Goal: Find specific page/section: Find specific page/section

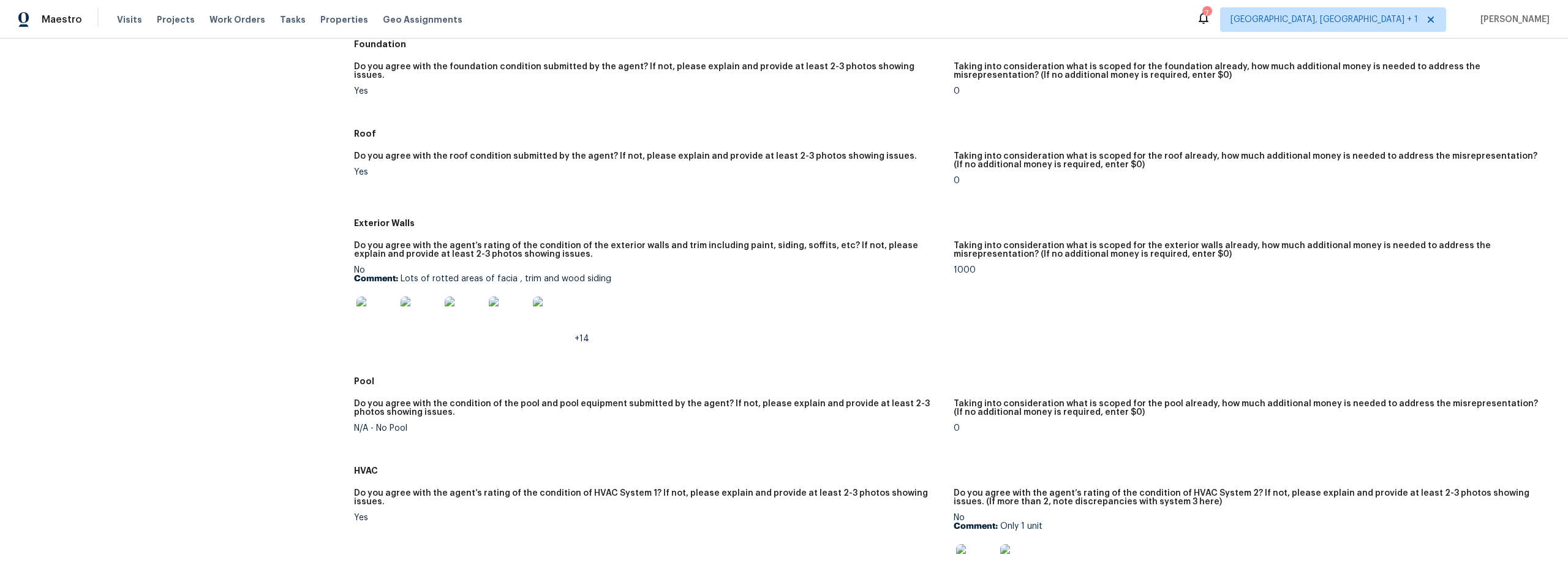
scroll to position [343, 0]
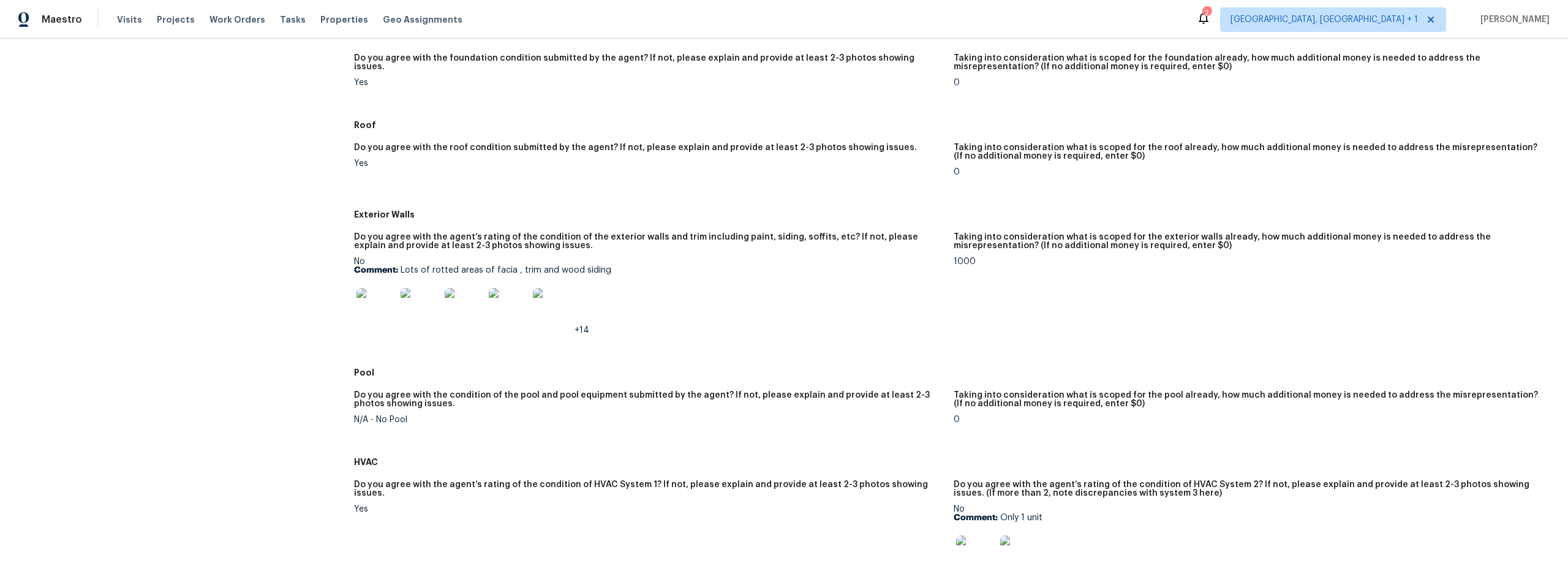
click at [364, 300] on img at bounding box center [376, 307] width 39 height 39
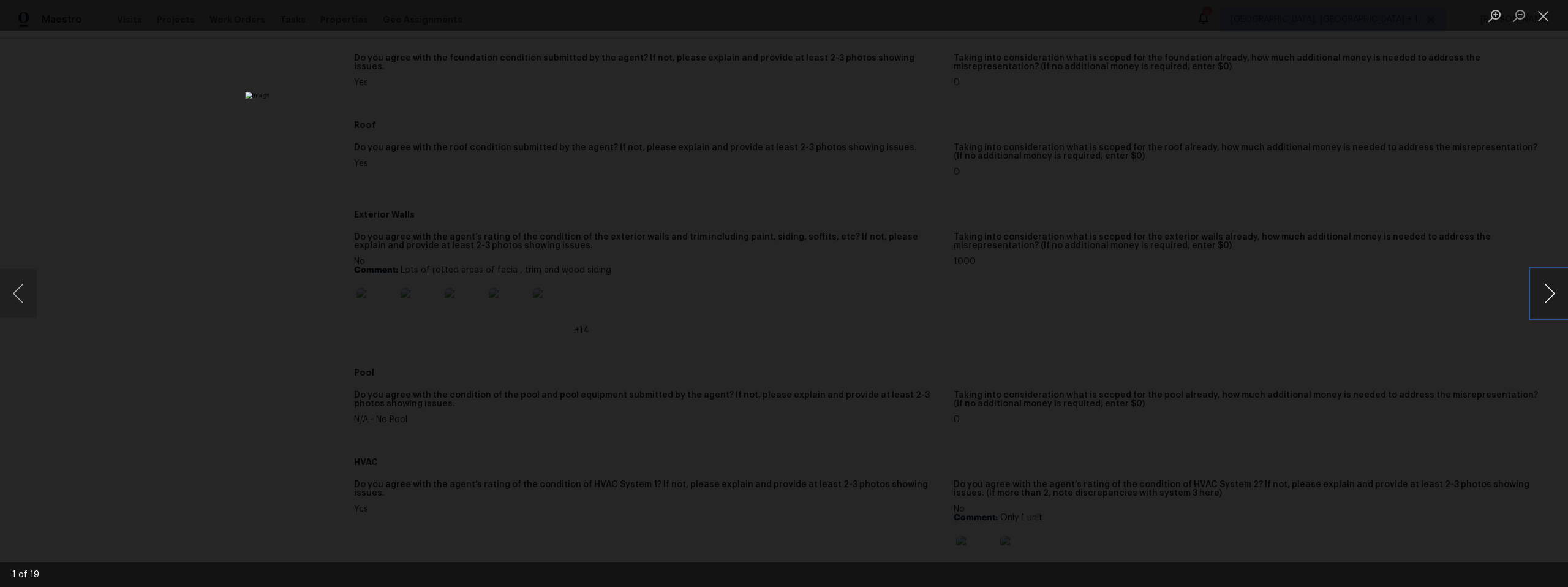
click at [1545, 294] on button "Next image" at bounding box center [1549, 293] width 37 height 49
click at [1544, 294] on button "Next image" at bounding box center [1549, 293] width 37 height 49
click at [1542, 295] on button "Next image" at bounding box center [1549, 293] width 37 height 49
click at [1541, 295] on button "Next image" at bounding box center [1549, 293] width 37 height 49
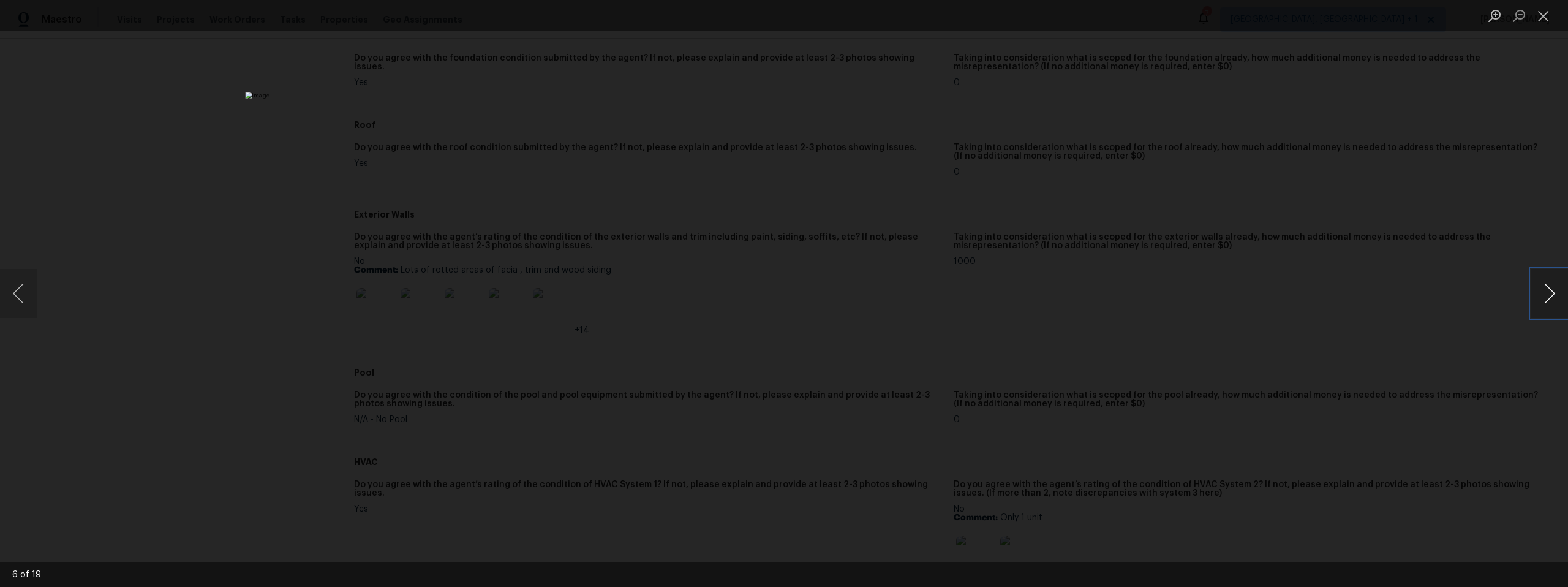
click at [1541, 295] on button "Next image" at bounding box center [1549, 293] width 37 height 49
click at [1538, 296] on button "Next image" at bounding box center [1549, 293] width 37 height 49
click at [1534, 296] on button "Next image" at bounding box center [1549, 293] width 37 height 49
click at [1533, 296] on button "Next image" at bounding box center [1549, 293] width 37 height 49
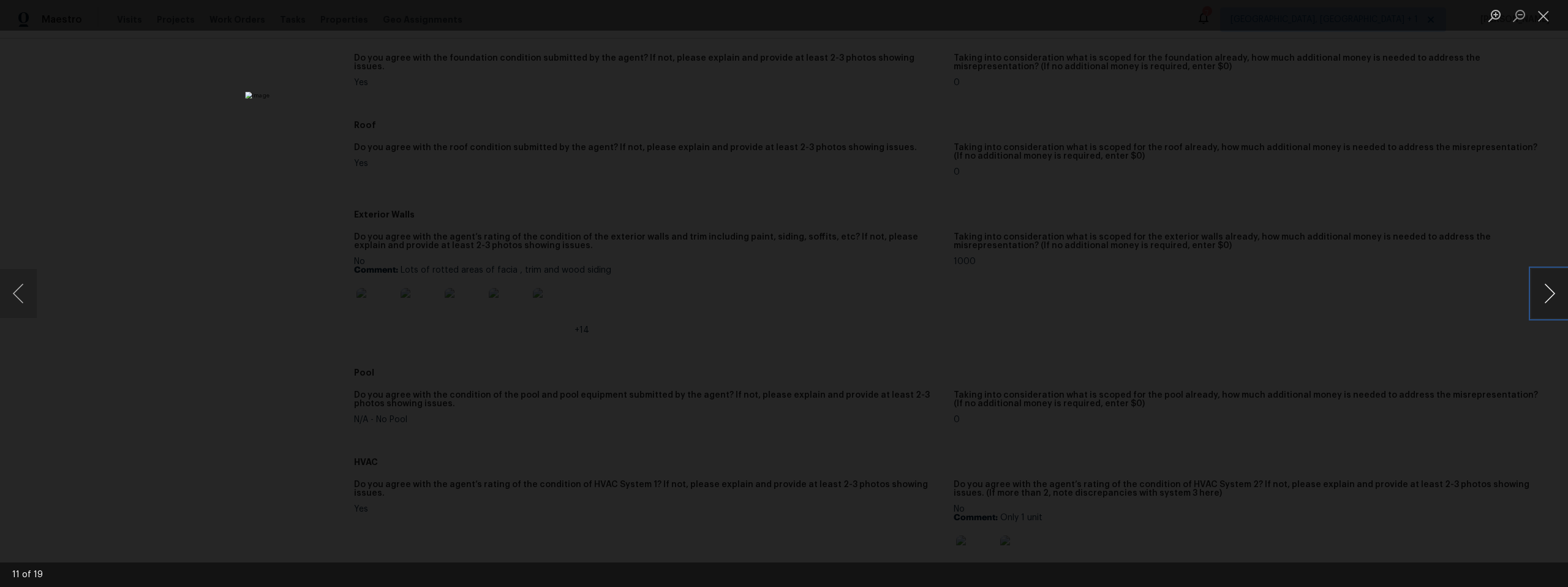
click at [1531, 297] on button "Next image" at bounding box center [1549, 293] width 37 height 49
click at [1540, 298] on button "Next image" at bounding box center [1549, 293] width 37 height 49
click at [1541, 299] on button "Next image" at bounding box center [1549, 293] width 37 height 49
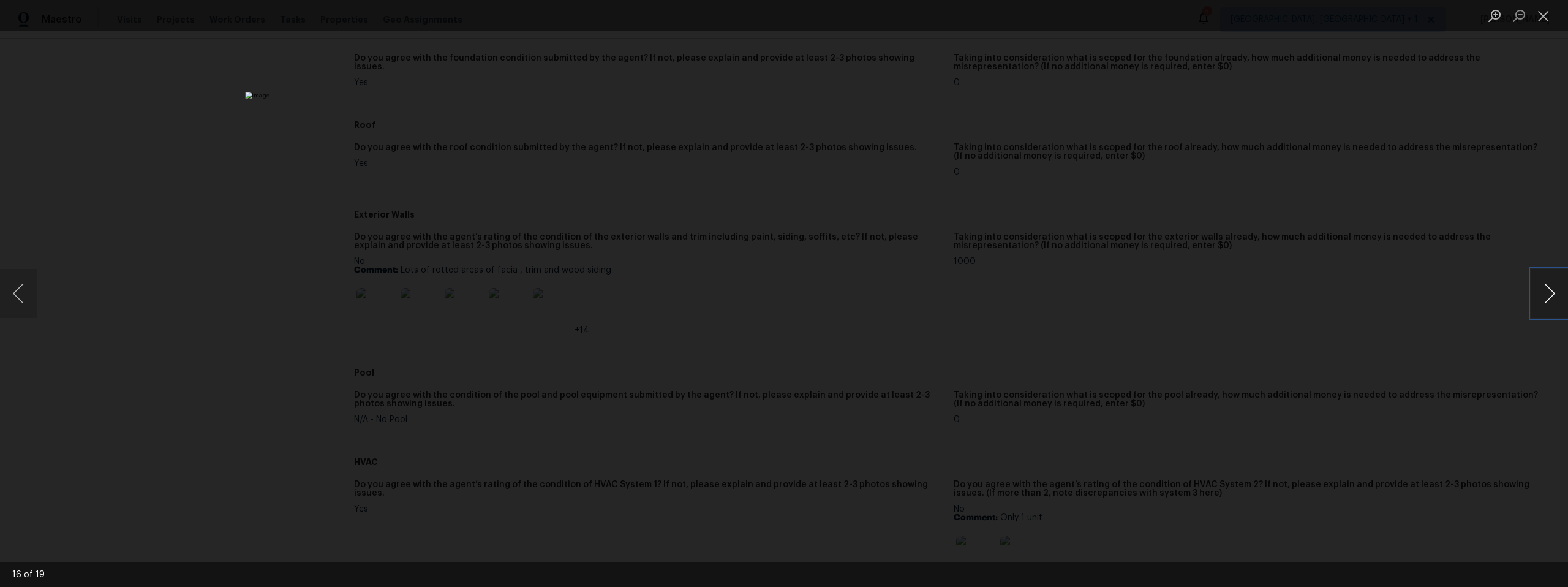
click at [1541, 299] on button "Next image" at bounding box center [1549, 293] width 37 height 49
click at [1548, 300] on button "Next image" at bounding box center [1549, 293] width 37 height 49
click at [1547, 300] on button "Next image" at bounding box center [1549, 293] width 37 height 49
click at [1546, 301] on button "Next image" at bounding box center [1549, 293] width 37 height 49
click at [1546, 300] on button "Next image" at bounding box center [1549, 293] width 37 height 49
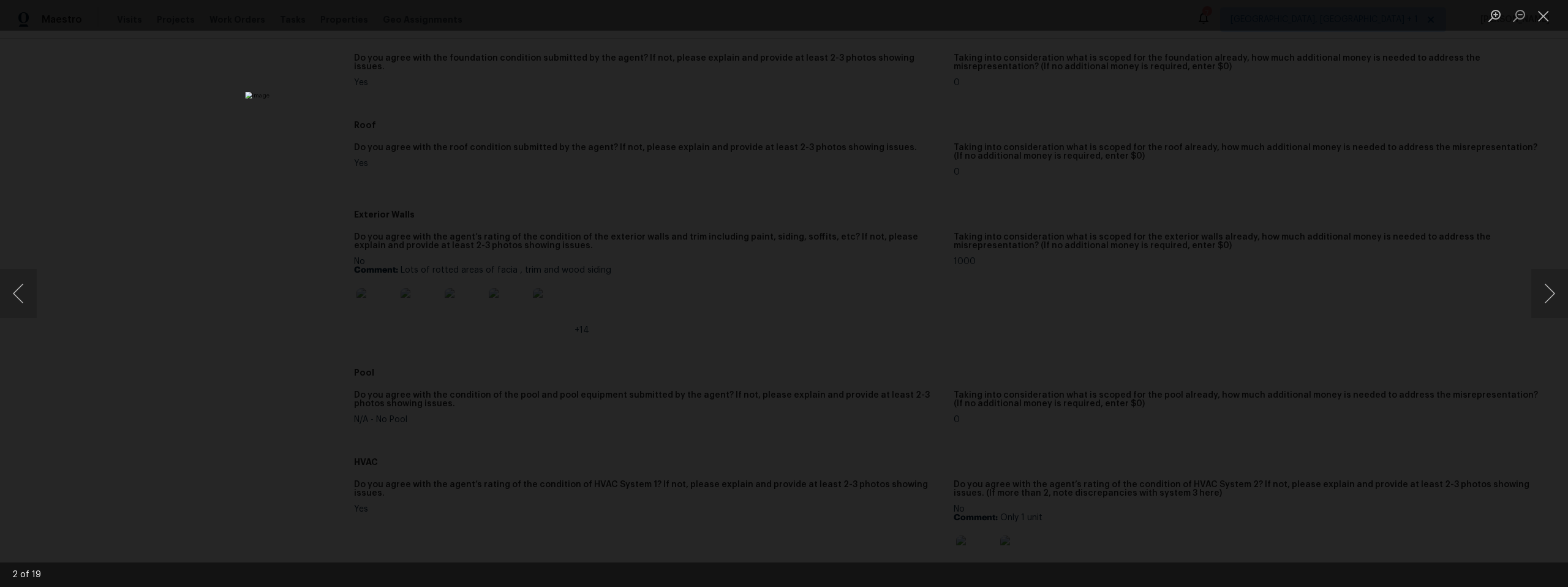
click at [1408, 226] on div "Lightbox" at bounding box center [784, 293] width 1568 height 587
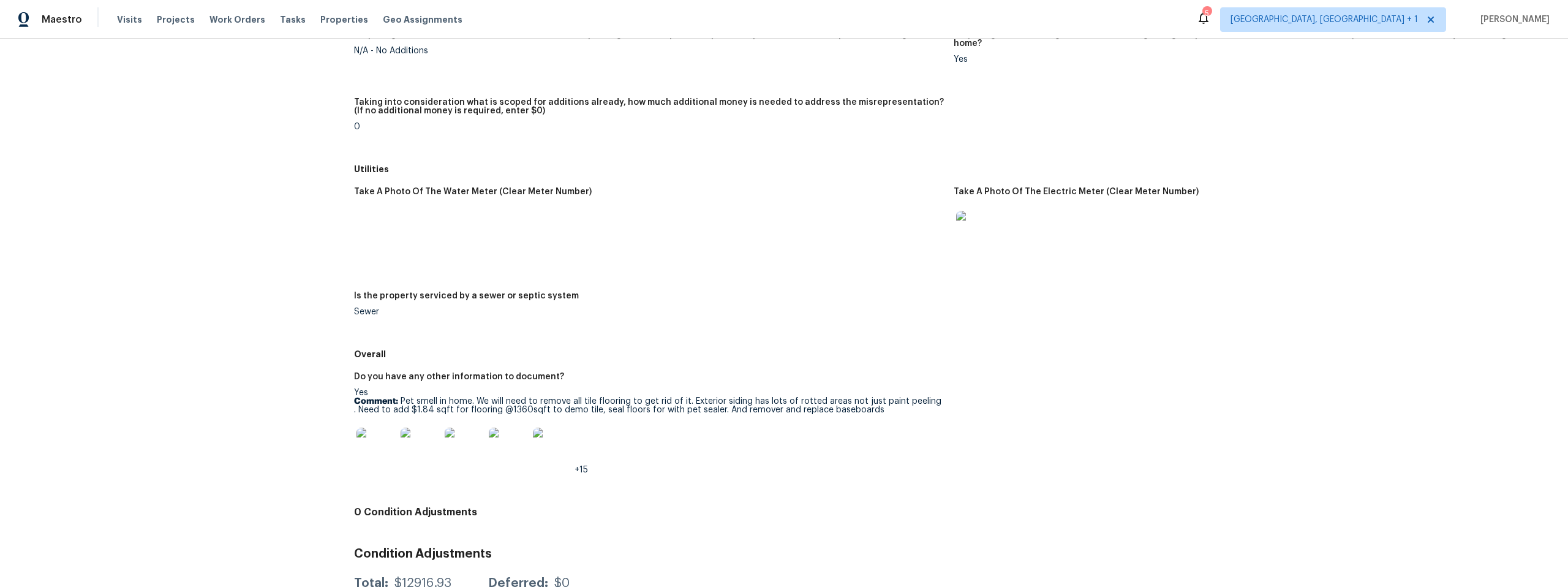
scroll to position [1567, 0]
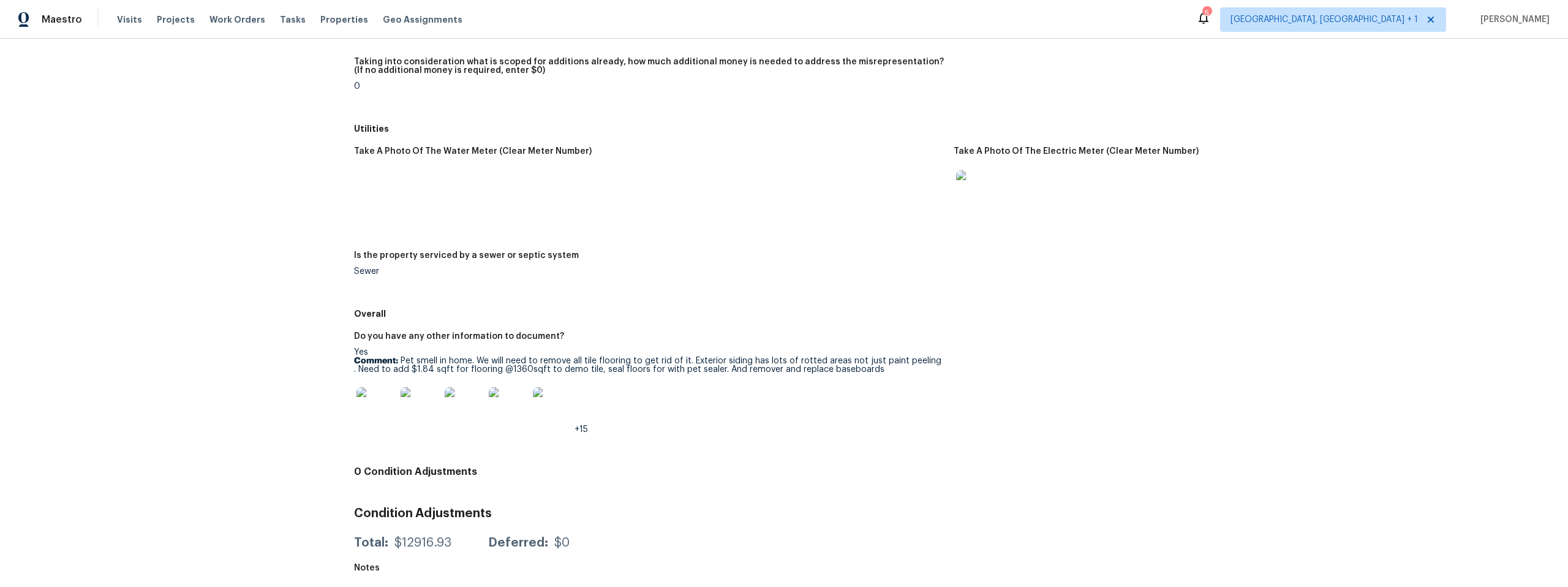
click at [371, 391] on img at bounding box center [376, 407] width 39 height 39
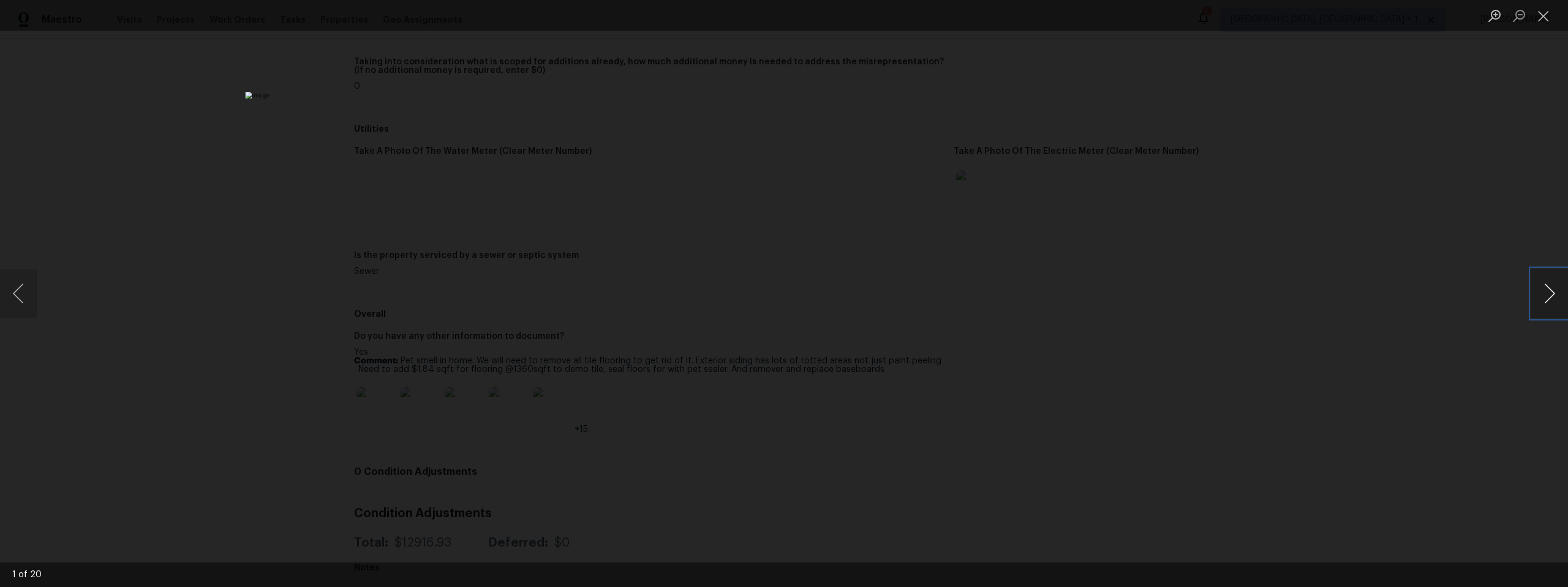
click at [1534, 303] on button "Next image" at bounding box center [1549, 293] width 37 height 49
click at [1535, 303] on button "Next image" at bounding box center [1549, 293] width 37 height 49
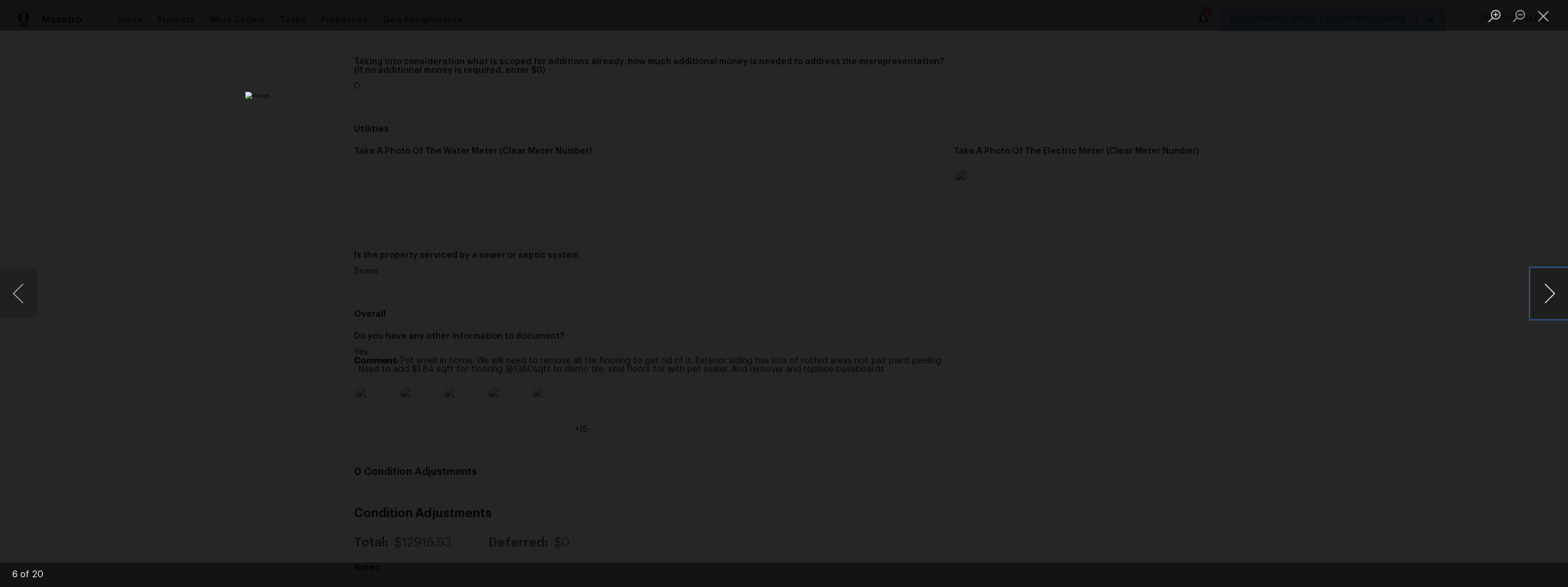
click at [1535, 303] on button "Next image" at bounding box center [1549, 293] width 37 height 49
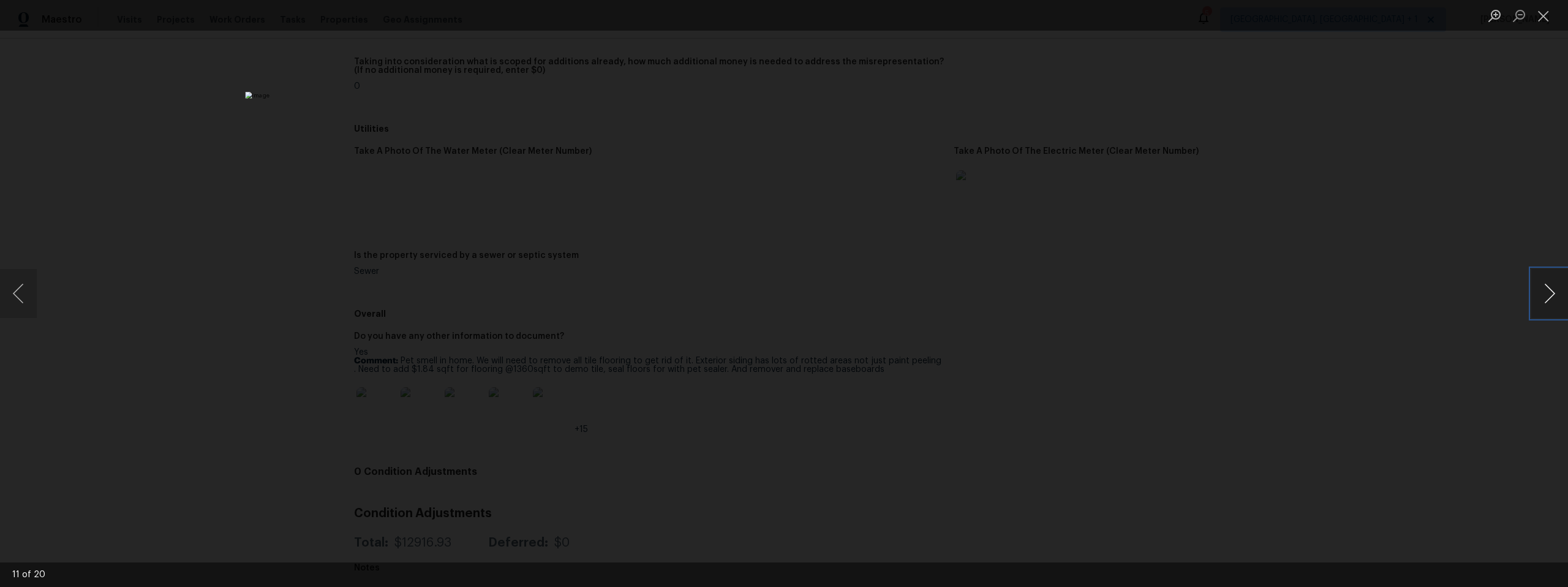
click at [1535, 303] on button "Next image" at bounding box center [1549, 293] width 37 height 49
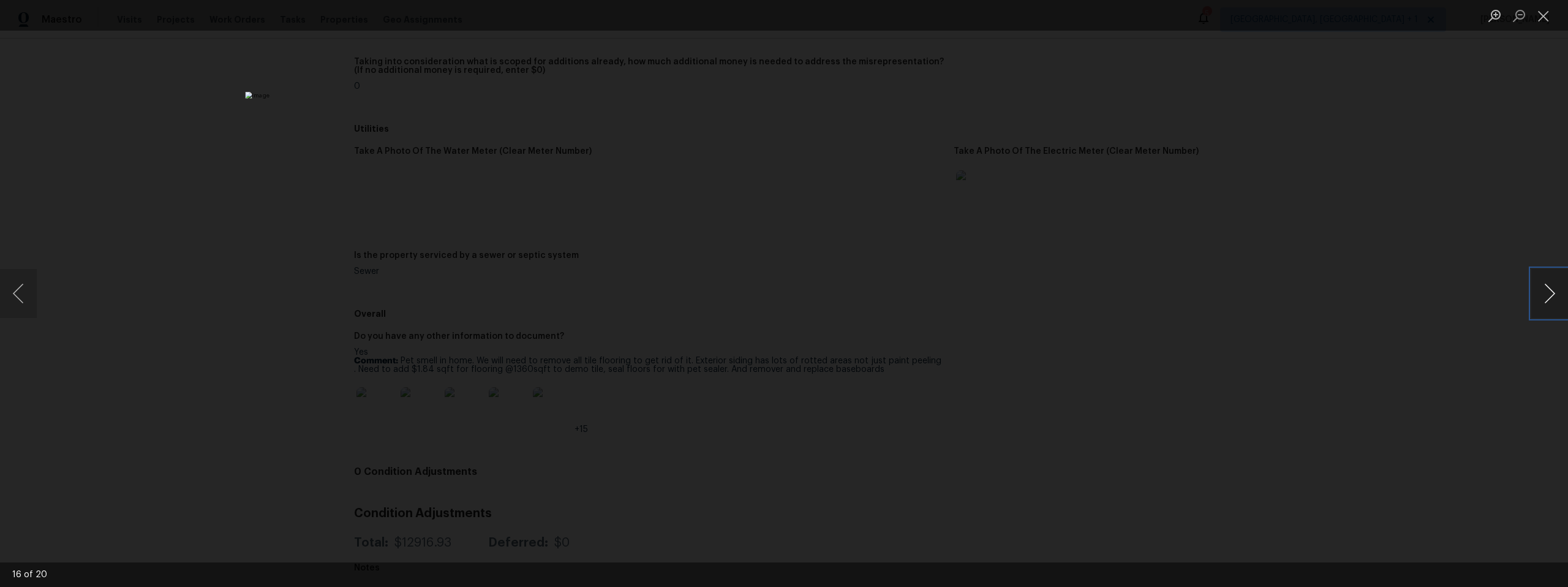
click at [1535, 303] on button "Next image" at bounding box center [1549, 293] width 37 height 49
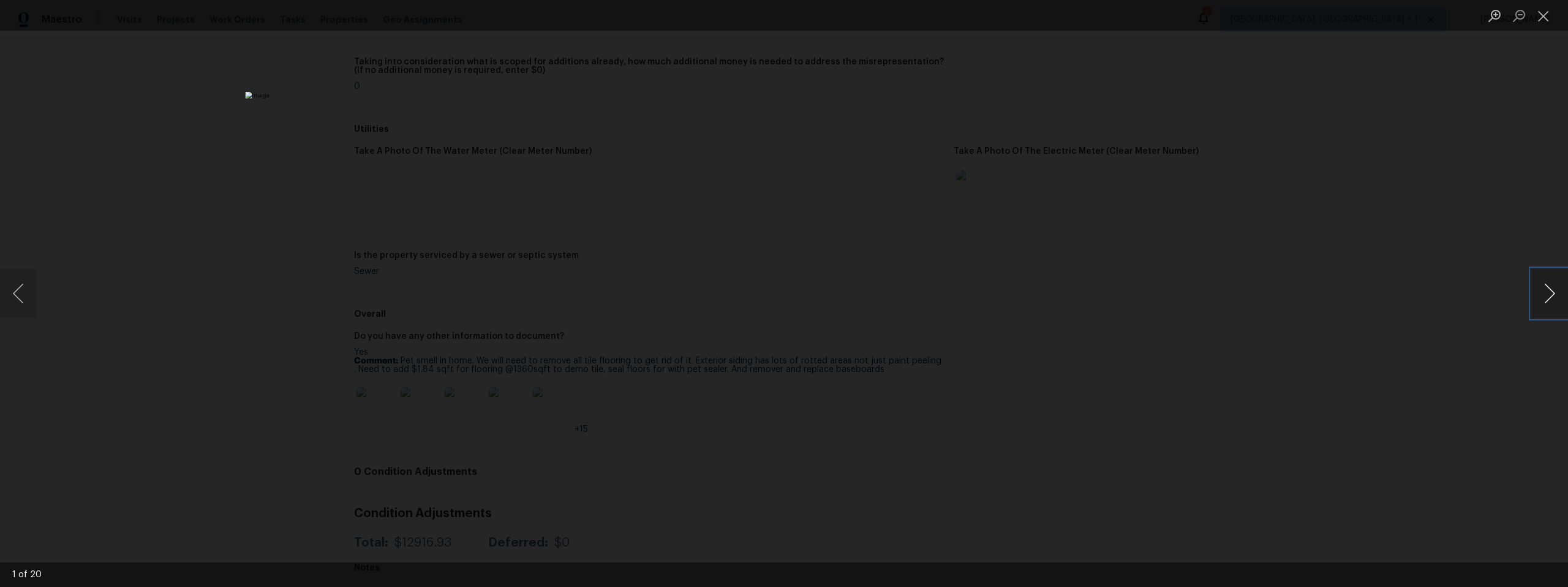
click at [1534, 304] on button "Next image" at bounding box center [1549, 293] width 37 height 49
click at [1534, 304] on button "Next image" at bounding box center [1549, 293] width 37 height 49
click at [1533, 304] on button "Next image" at bounding box center [1549, 293] width 37 height 49
click at [1532, 304] on button "Next image" at bounding box center [1549, 293] width 37 height 49
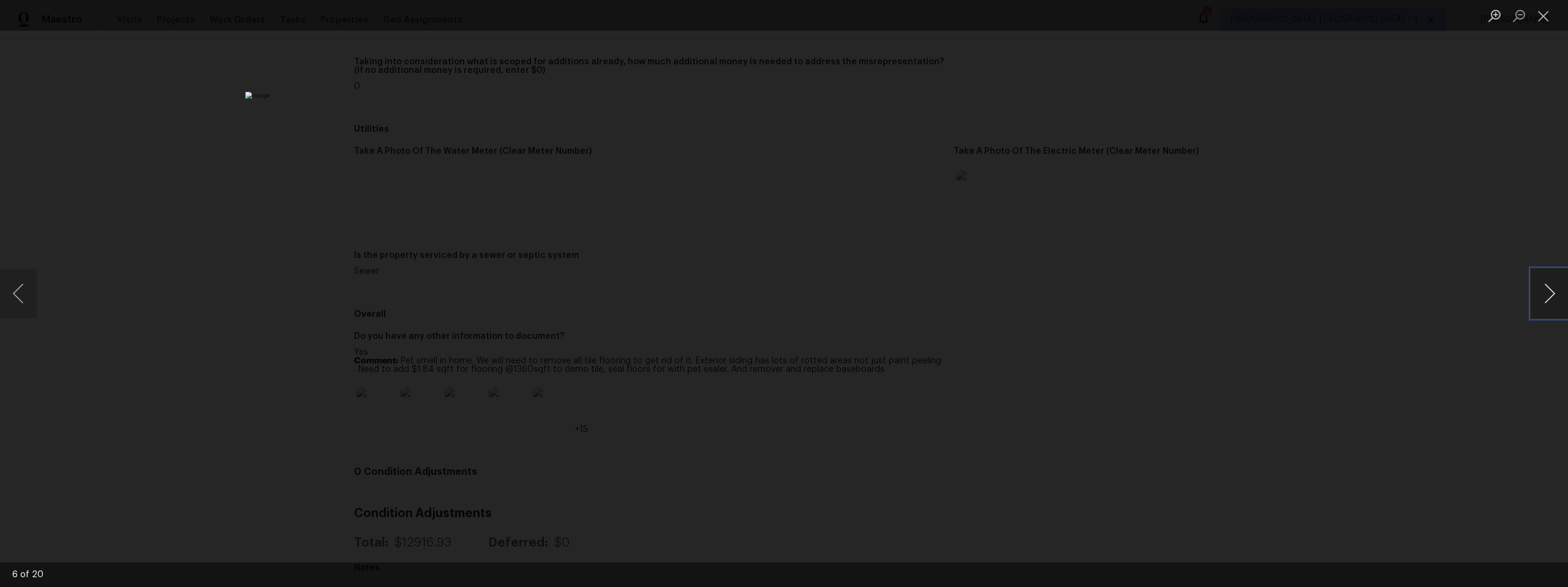
click at [1531, 305] on button "Next image" at bounding box center [1549, 293] width 37 height 49
click at [1530, 306] on div "Lightbox" at bounding box center [784, 293] width 1568 height 587
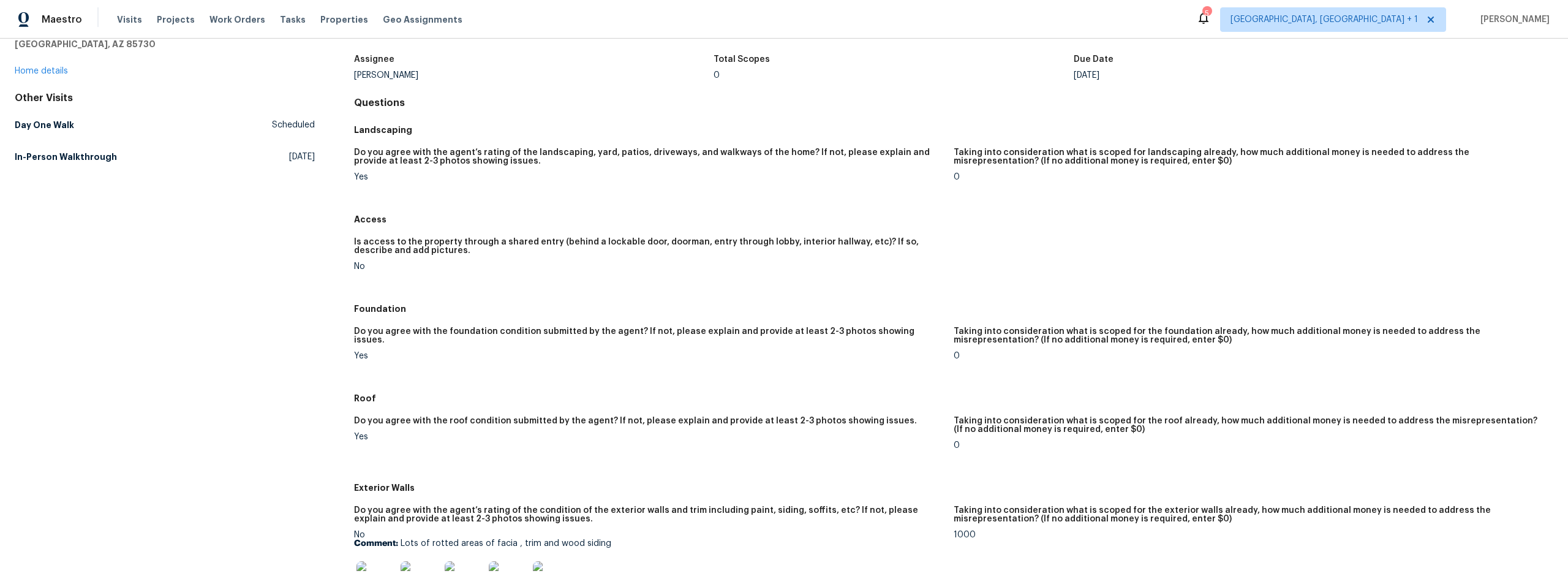
scroll to position [0, 0]
